Goal: Entertainment & Leisure: Consume media (video, audio)

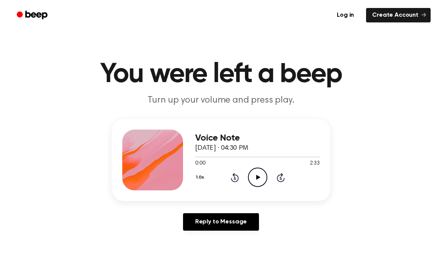
click at [260, 178] on icon "Play Audio" at bounding box center [257, 176] width 19 height 19
click at [259, 177] on icon at bounding box center [257, 177] width 3 height 5
click at [255, 173] on icon "Play Audio" at bounding box center [257, 176] width 19 height 19
click at [254, 183] on icon "Pause Audio" at bounding box center [257, 176] width 19 height 19
click at [259, 176] on icon "Play Audio" at bounding box center [257, 176] width 19 height 19
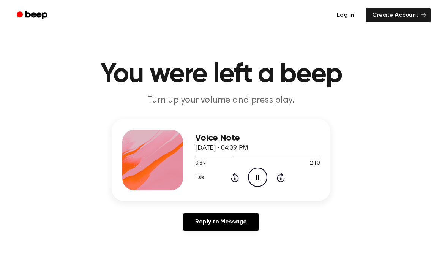
click at [258, 177] on icon at bounding box center [257, 177] width 3 height 5
